Goal: Navigation & Orientation: Find specific page/section

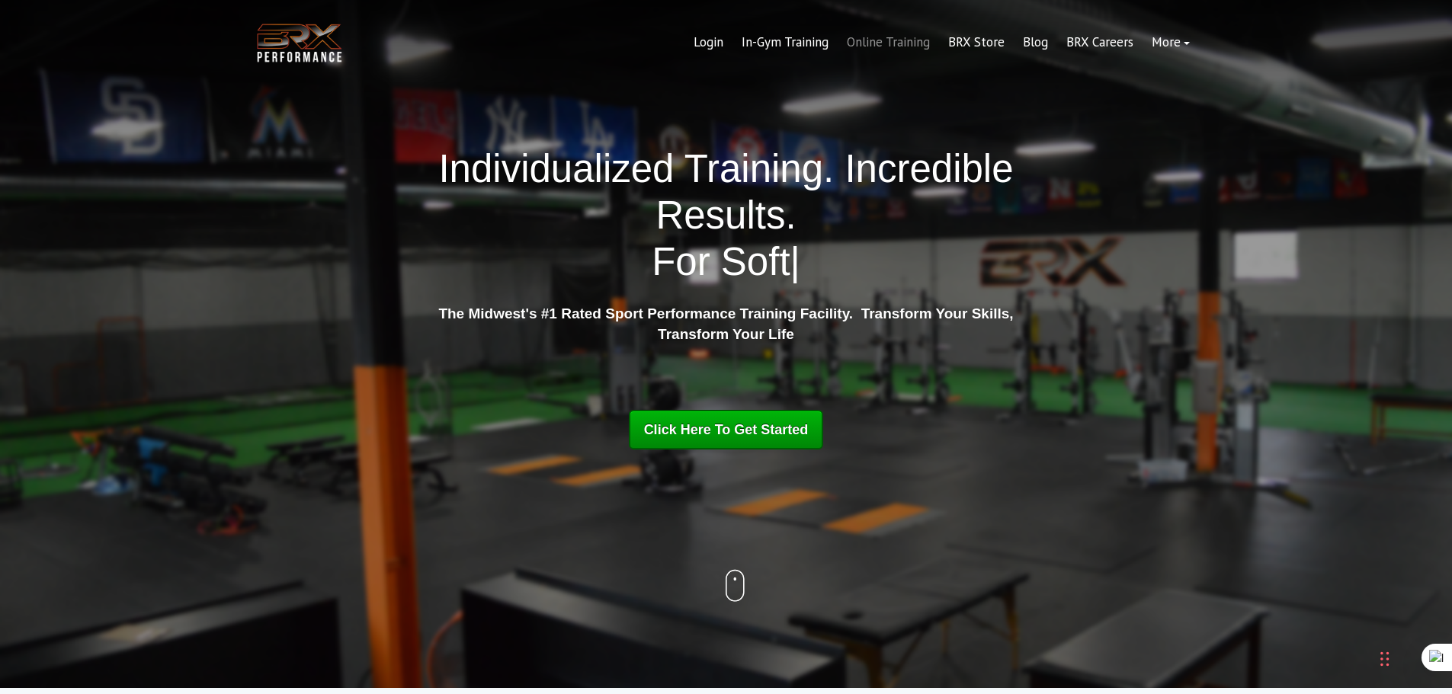
click at [882, 46] on link "Online Training" at bounding box center [887, 42] width 101 height 37
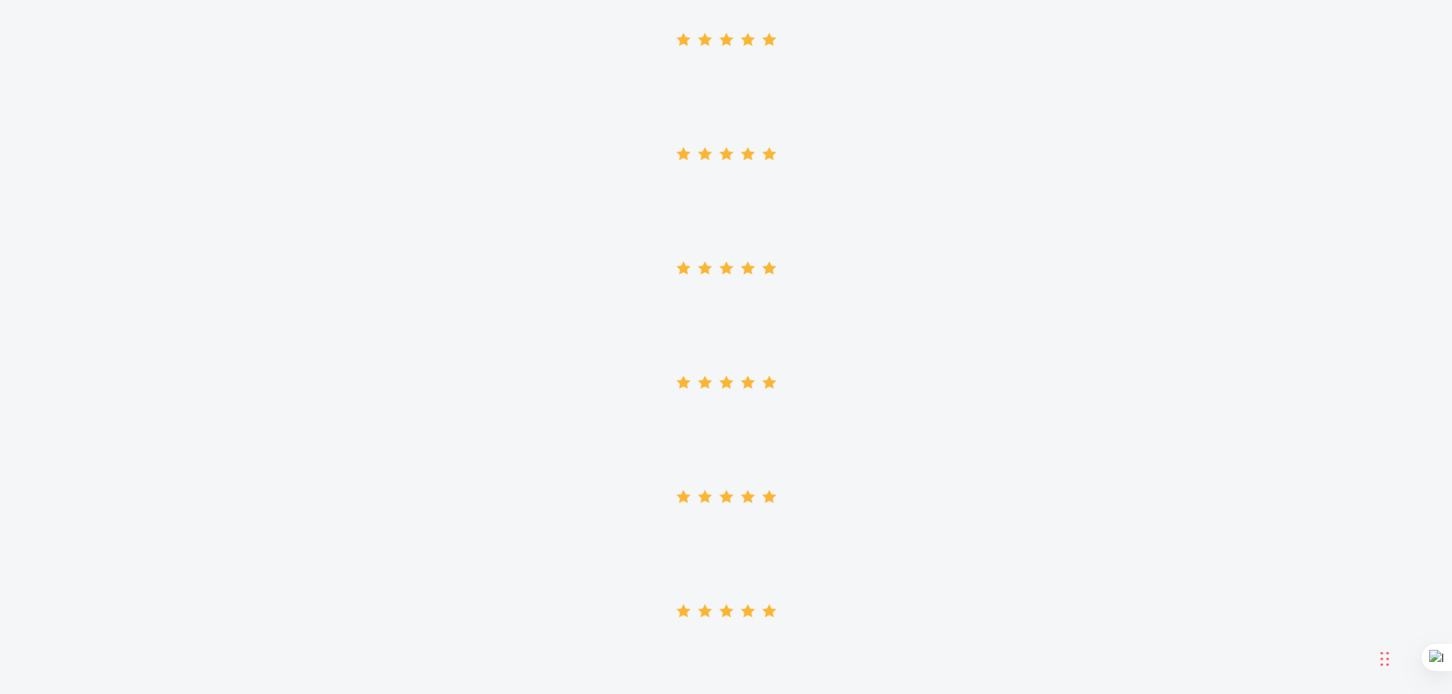
scroll to position [3124, 0]
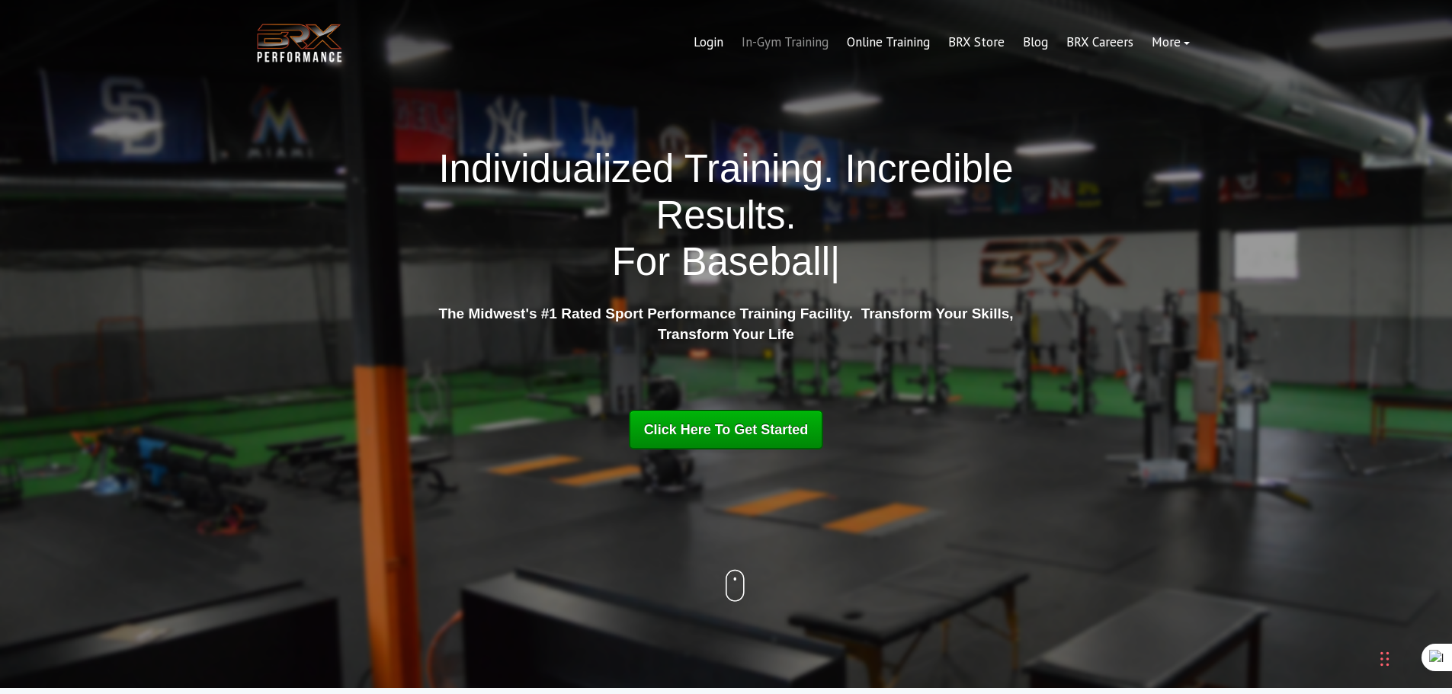
click at [758, 45] on link "In-Gym Training" at bounding box center [784, 42] width 105 height 37
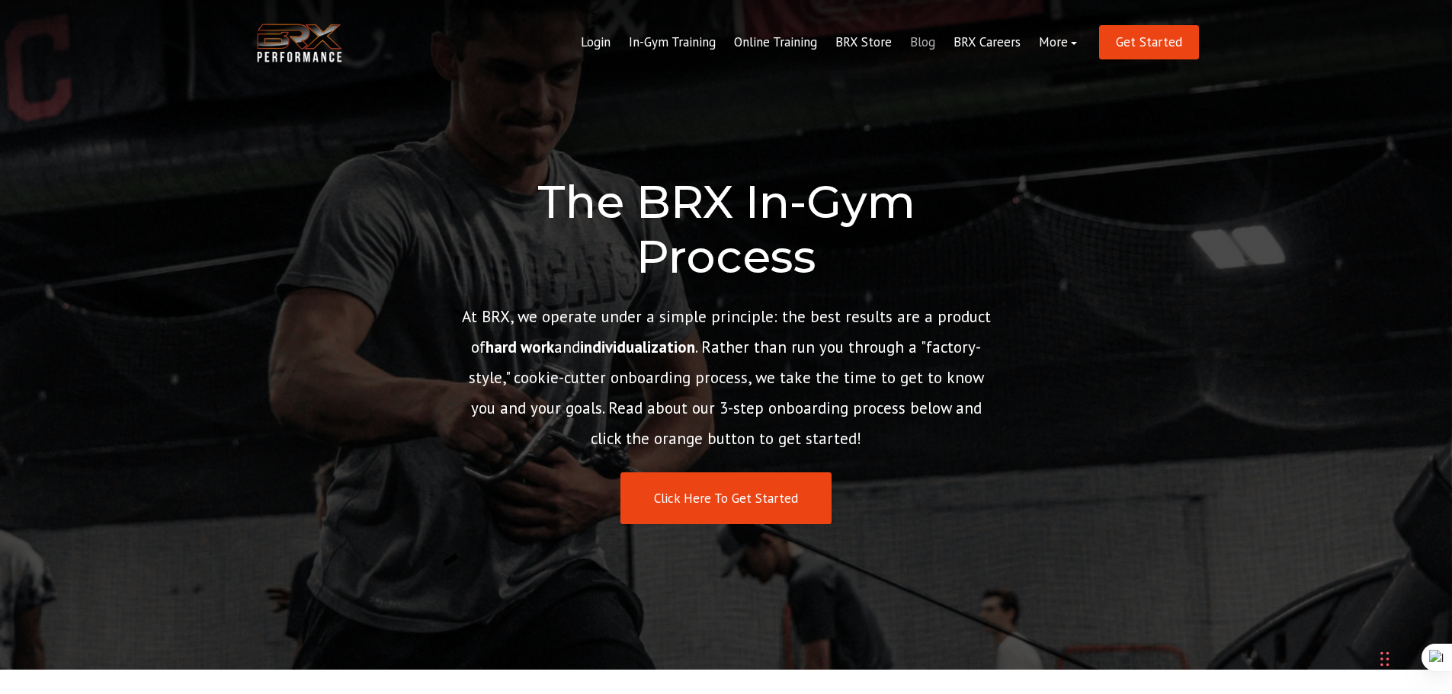
click at [922, 40] on link "Blog" at bounding box center [922, 42] width 43 height 37
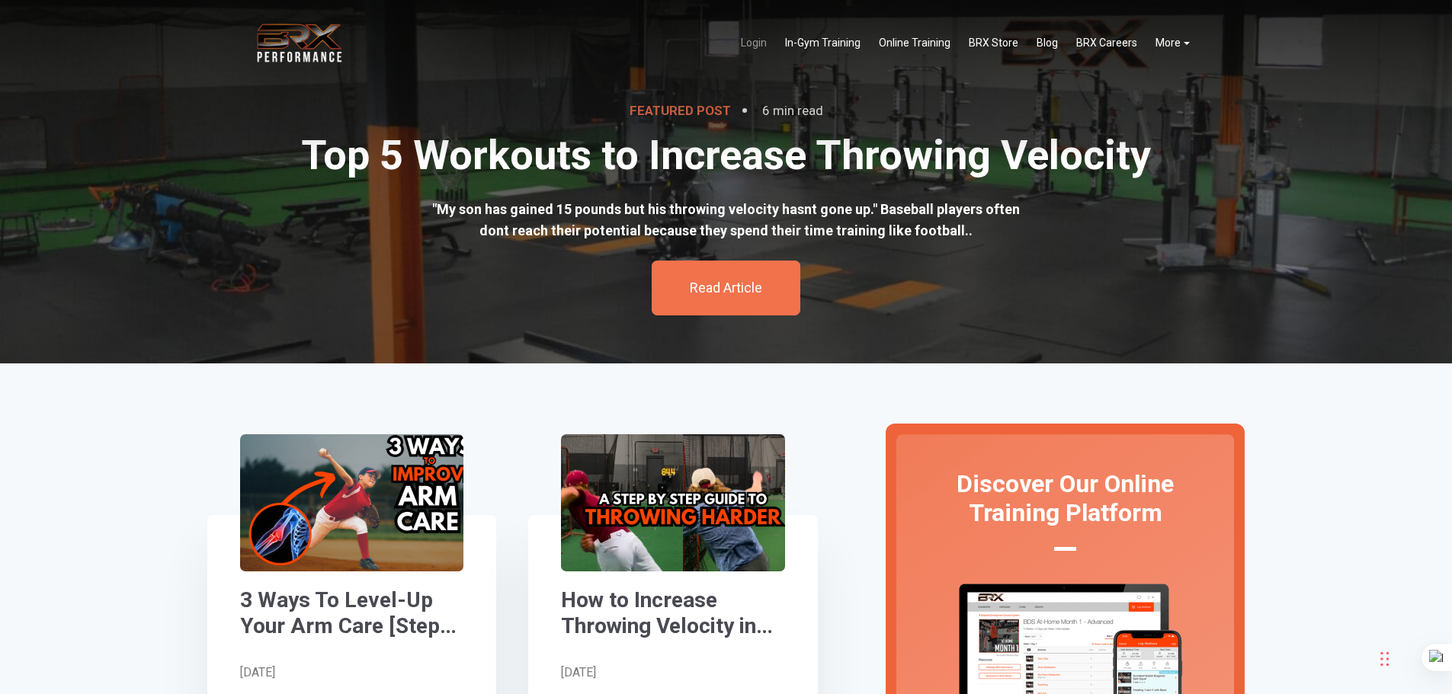
click at [762, 46] on link "Login" at bounding box center [754, 42] width 44 height 31
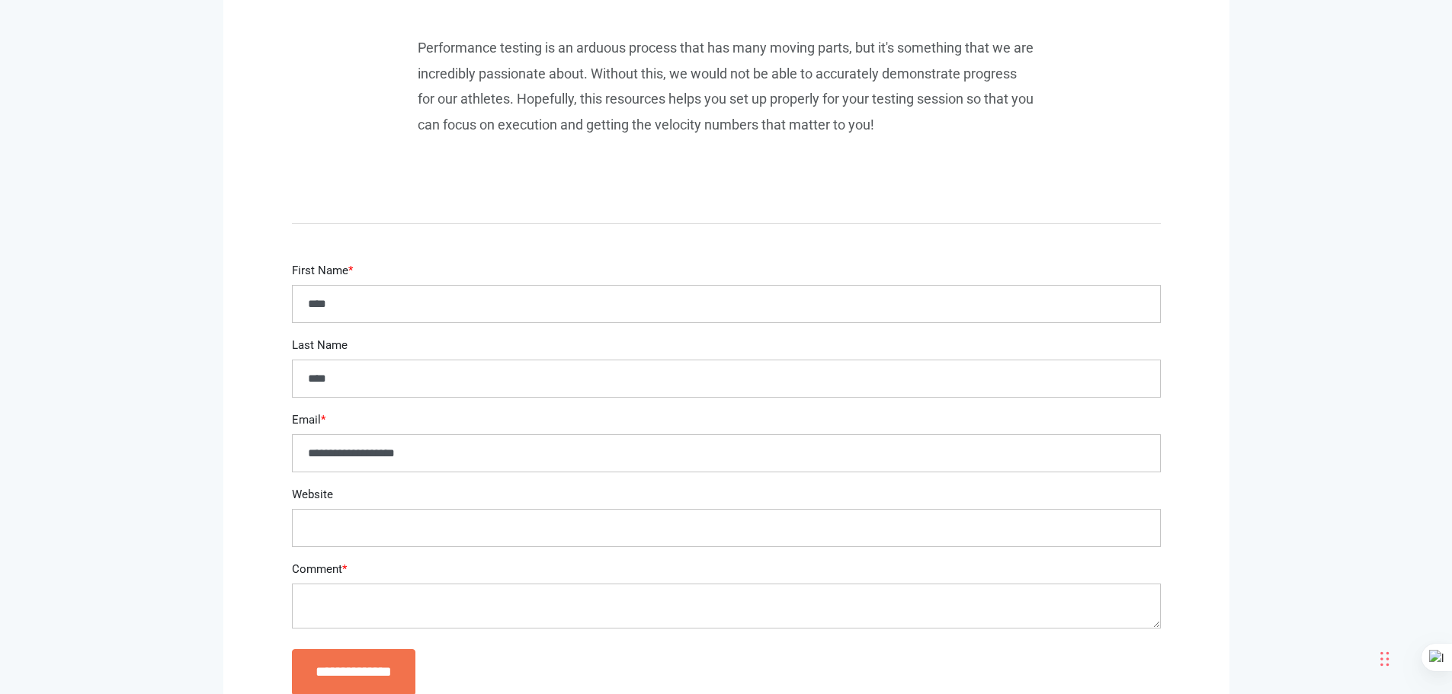
scroll to position [9982, 0]
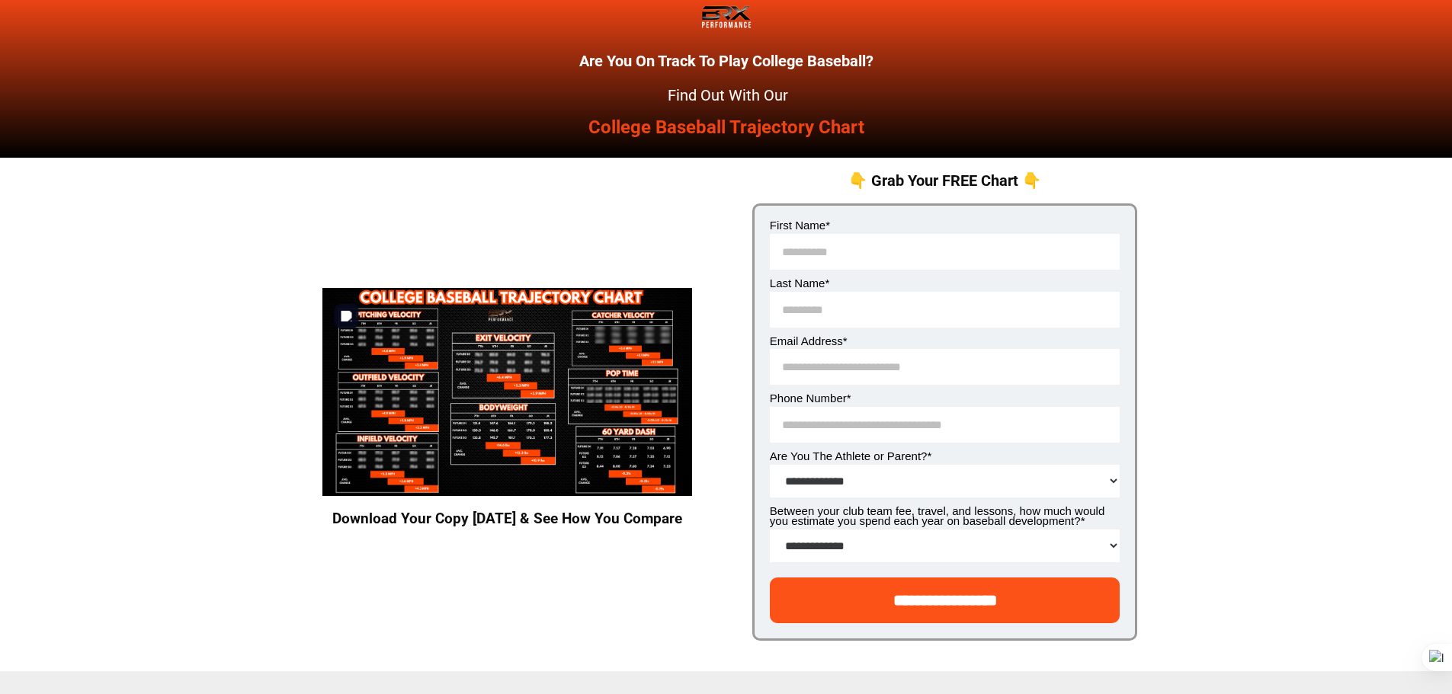
click at [546, 389] on img at bounding box center [507, 392] width 370 height 208
